Goal: Check status: Check status

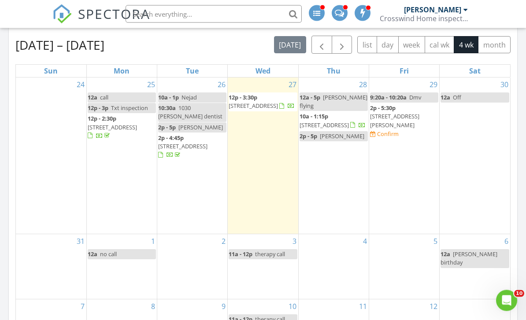
scroll to position [403, 0]
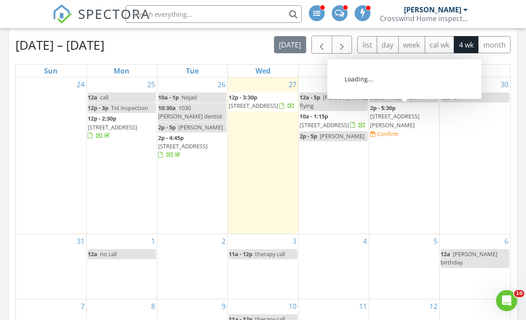
click at [411, 114] on span "3016 Heather Rd, Long Beach 90808" at bounding box center [394, 120] width 49 height 16
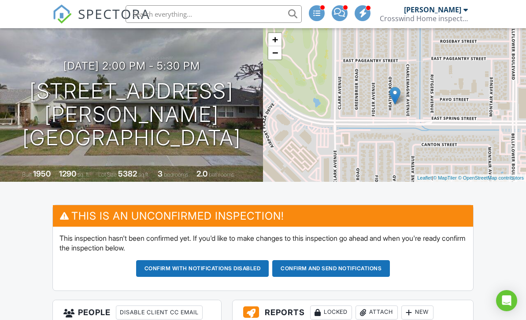
scroll to position [184, 0]
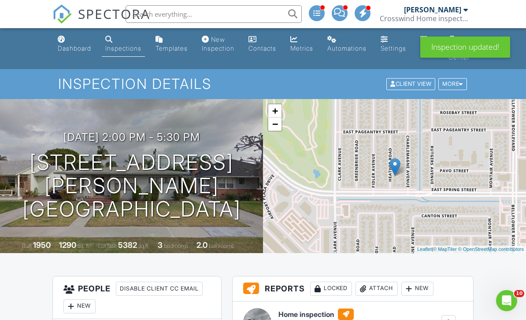
click at [309, 47] on div "Metrics" at bounding box center [301, 48] width 23 height 7
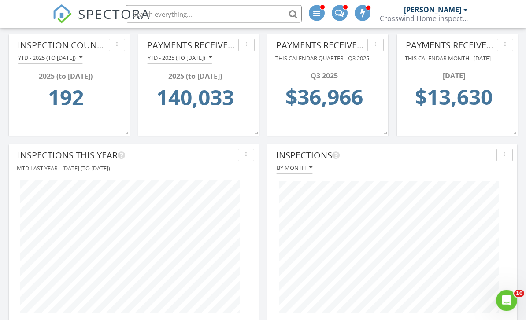
scroll to position [216, 0]
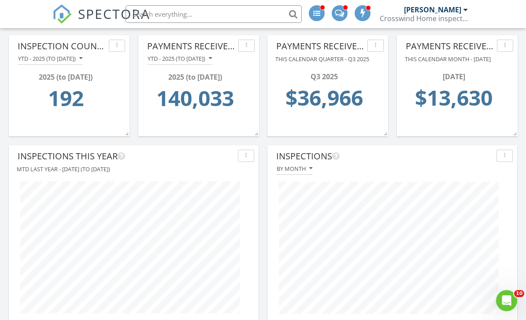
click at [511, 193] on div at bounding box center [392, 248] width 241 height 146
click at [511, 190] on div at bounding box center [392, 248] width 241 height 146
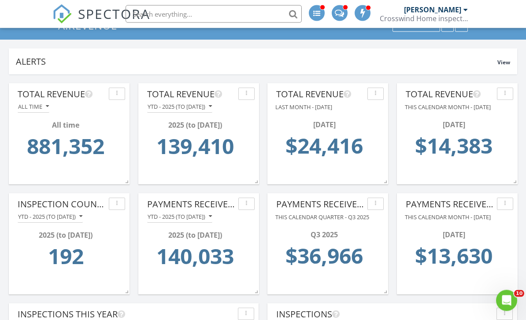
scroll to position [58, 0]
click at [44, 110] on button "All time" at bounding box center [34, 107] width 32 height 12
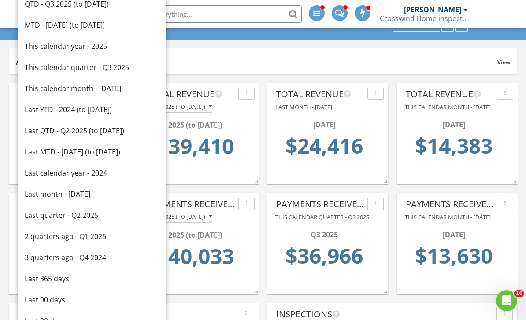
click at [44, 108] on div "Last YTD - 2024 (to Aug 27th)" at bounding box center [92, 109] width 134 height 11
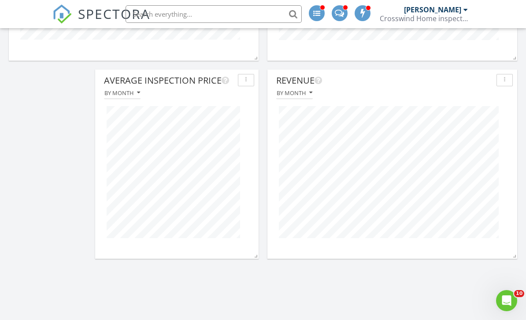
scroll to position [608, 0]
